Goal: Task Accomplishment & Management: Use online tool/utility

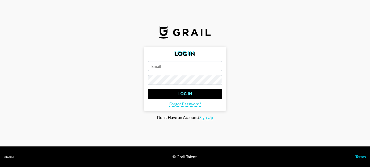
click at [171, 72] on form "Log In Log In Forgot Password?" at bounding box center [185, 79] width 82 height 64
click at [172, 67] on input "email" at bounding box center [185, 66] width 74 height 10
type input "[PERSON_NAME][EMAIL_ADDRESS][DOMAIN_NAME]"
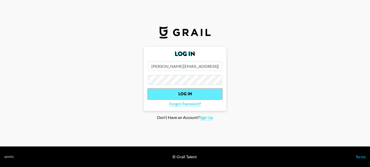
click at [188, 94] on input "Log In" at bounding box center [185, 94] width 74 height 10
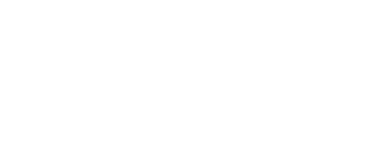
select select "Song"
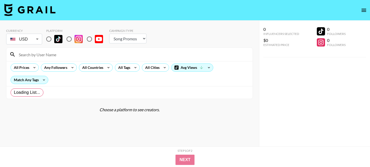
radio input "true"
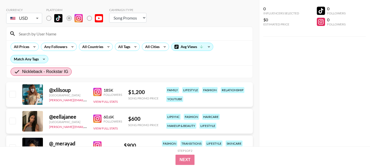
scroll to position [22, 0]
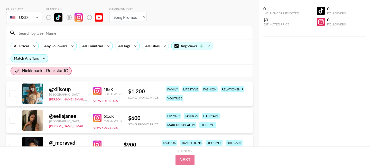
click at [100, 91] on img at bounding box center [97, 91] width 8 height 8
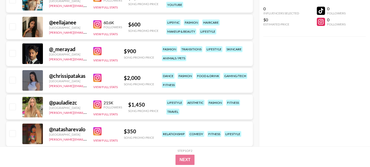
scroll to position [111, 0]
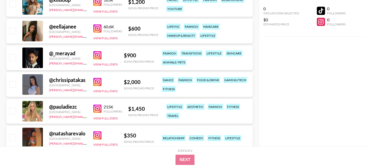
click at [94, 27] on img at bounding box center [97, 28] width 8 height 8
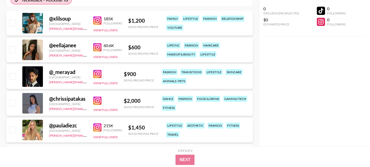
scroll to position [106, 0]
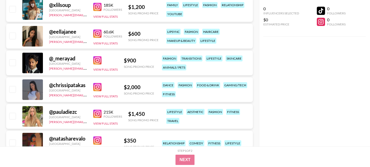
click at [97, 88] on img at bounding box center [97, 87] width 8 height 8
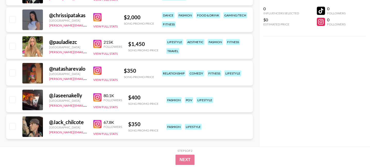
scroll to position [156, 0]
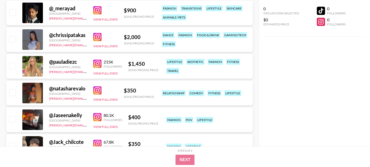
click at [97, 63] on img at bounding box center [97, 64] width 8 height 8
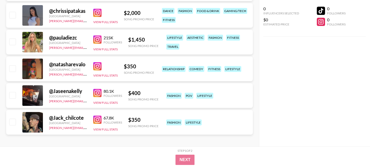
scroll to position [182, 0]
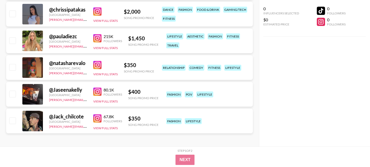
click at [94, 64] on img at bounding box center [97, 65] width 8 height 8
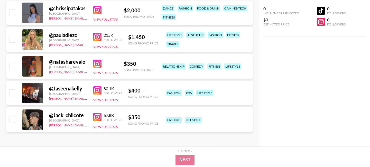
click at [99, 90] on img at bounding box center [97, 90] width 8 height 8
click at [97, 117] on img at bounding box center [97, 117] width 8 height 8
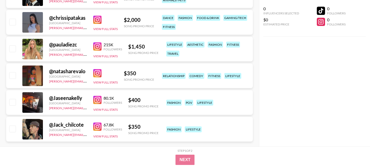
scroll to position [178, 0]
